Goal: Task Accomplishment & Management: Manage account settings

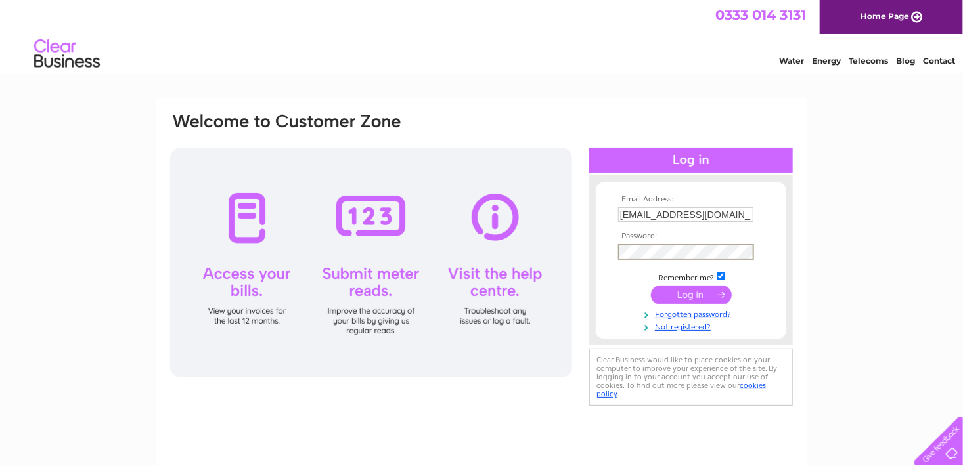
click at [686, 292] on input "submit" at bounding box center [691, 295] width 81 height 18
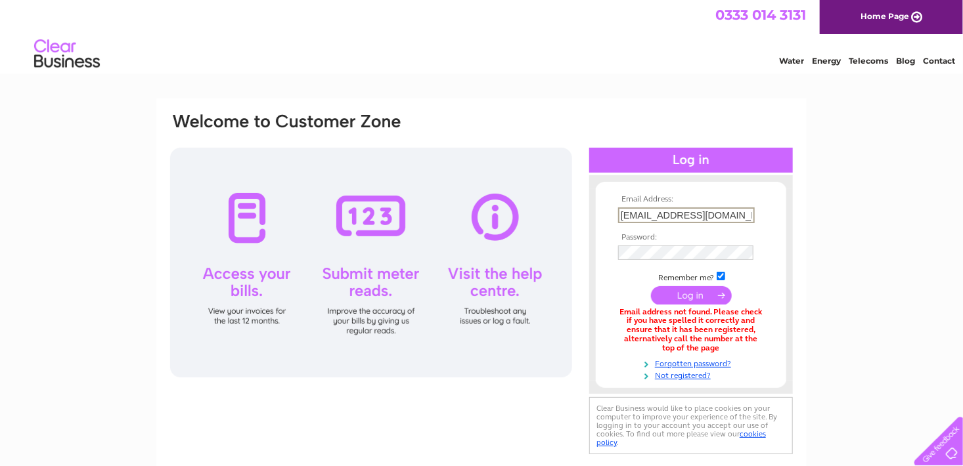
click at [705, 210] on input "[EMAIL_ADDRESS][DOMAIN_NAME]" at bounding box center [686, 216] width 137 height 16
type input "tim-cairns@btinternet.com"
click at [651, 286] on input "submit" at bounding box center [691, 295] width 81 height 18
click at [634, 214] on input "[PERSON_NAME][EMAIL_ADDRESS][DOMAIN_NAME]" at bounding box center [686, 216] width 137 height 16
click at [636, 214] on input "tim-cairns@btinternet.com" at bounding box center [686, 216] width 137 height 16
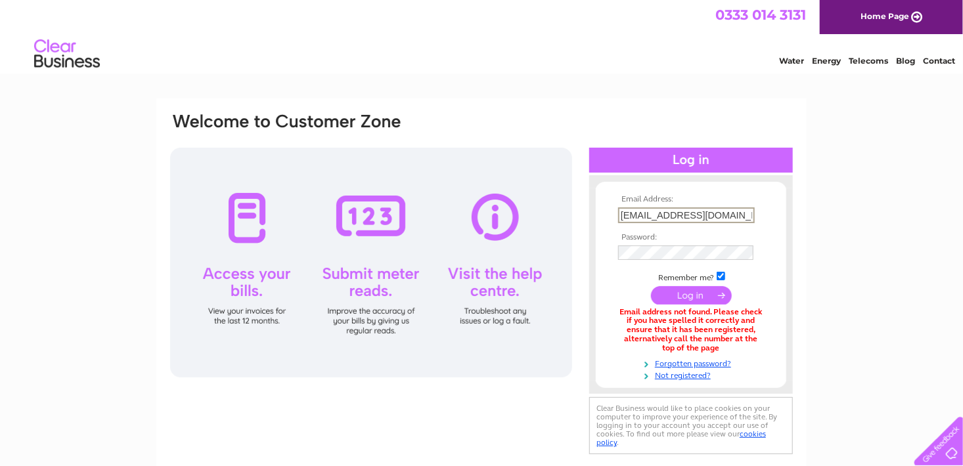
type input "tim_cairns@btinternet.com"
click at [651, 286] on input "submit" at bounding box center [691, 295] width 81 height 18
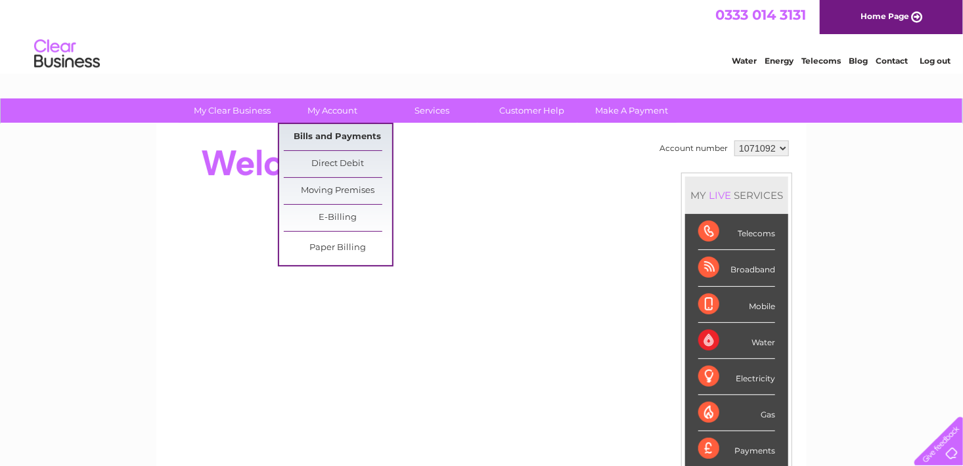
click at [333, 135] on link "Bills and Payments" at bounding box center [338, 137] width 108 height 26
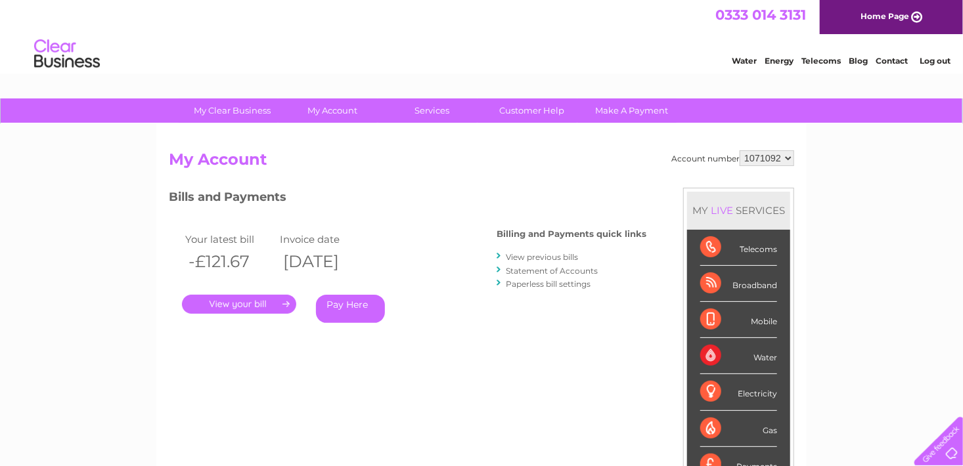
click at [526, 266] on link "Statement of Accounts" at bounding box center [552, 271] width 92 height 10
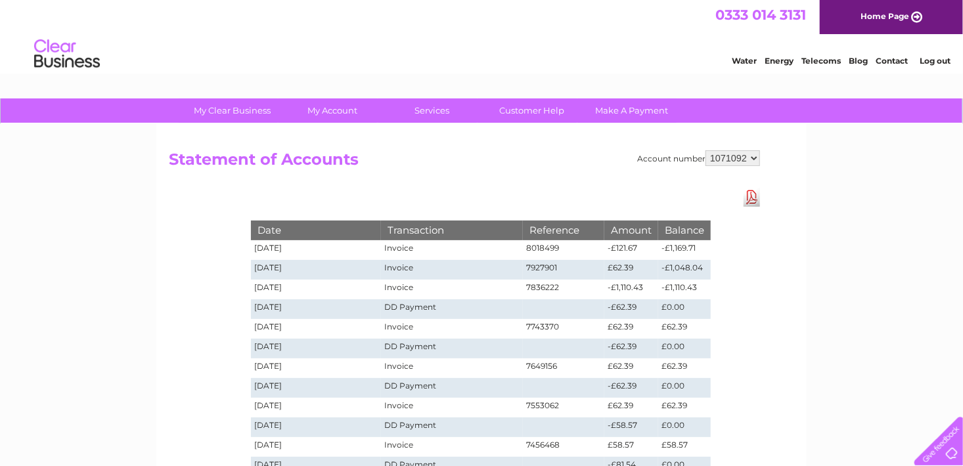
click at [886, 51] on div "Water Energy Telecoms Blog Contact Log out" at bounding box center [833, 55] width 257 height 27
click at [751, 194] on link "Download Pdf" at bounding box center [752, 197] width 16 height 19
click at [884, 58] on link "Contact" at bounding box center [892, 61] width 32 height 10
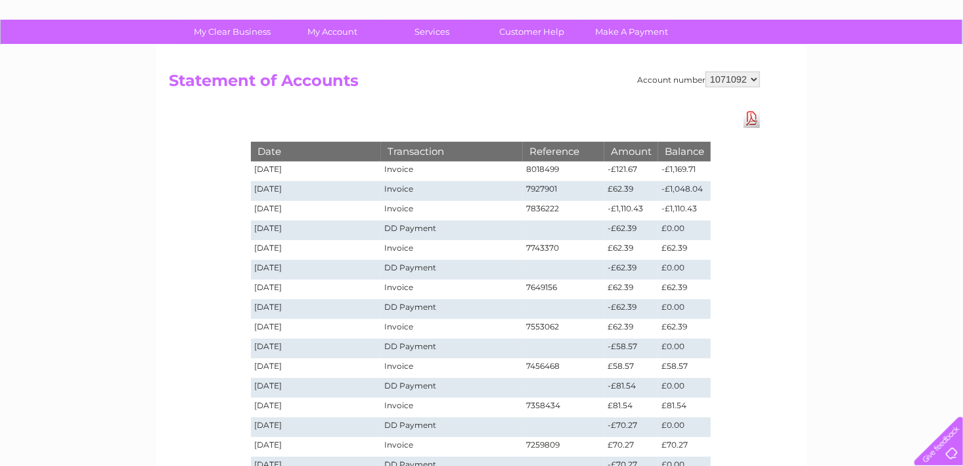
scroll to position [76, 0]
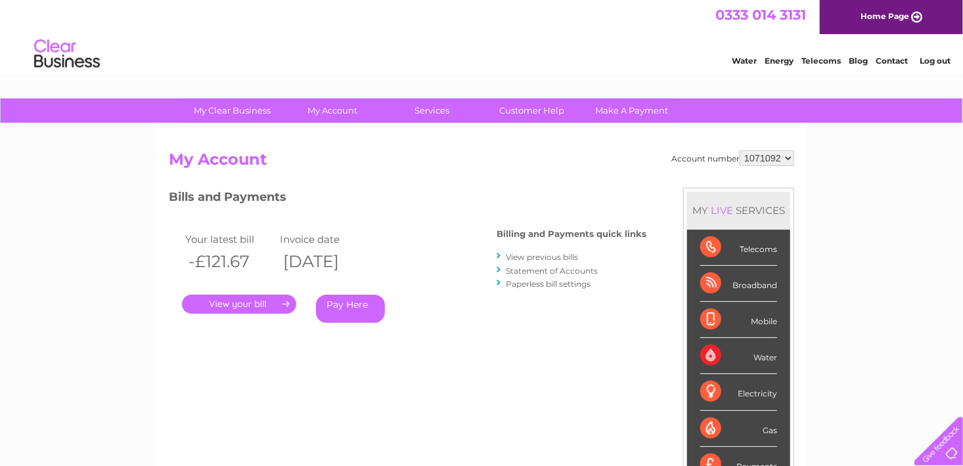
click at [930, 59] on link "Log out" at bounding box center [935, 61] width 31 height 10
